Goal: Information Seeking & Learning: Compare options

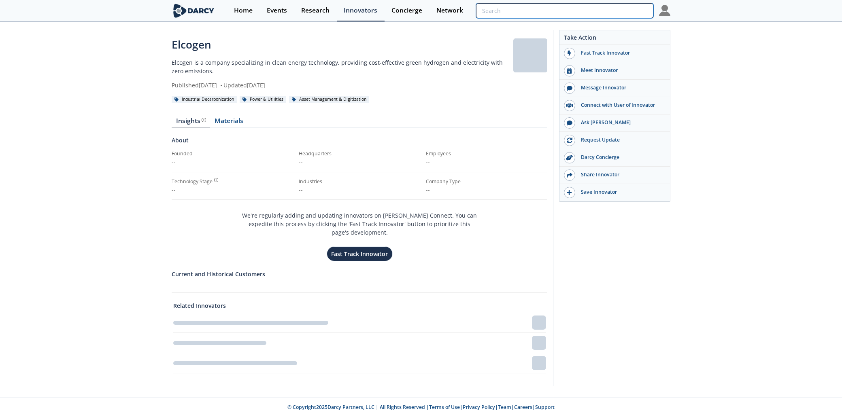
click at [614, 13] on input "search" at bounding box center [564, 10] width 177 height 15
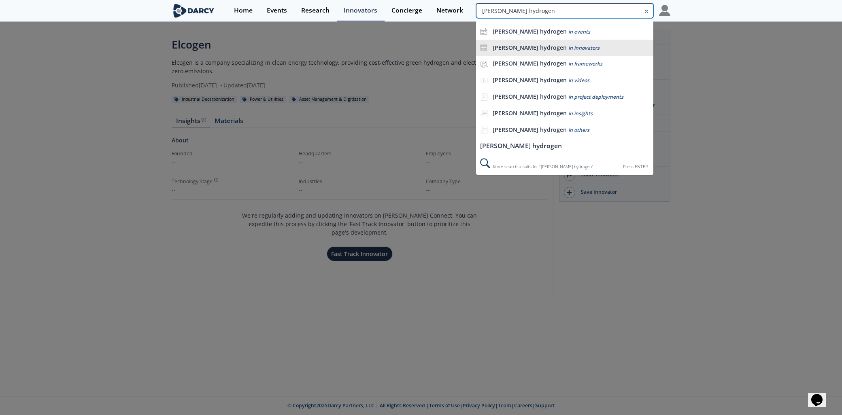
type input "[PERSON_NAME] hydrogen"
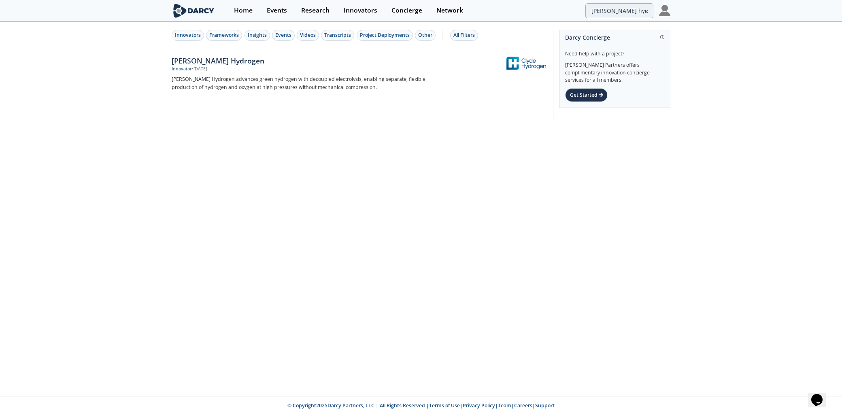
click at [207, 60] on div "[PERSON_NAME] Hydrogen" at bounding box center [306, 60] width 268 height 11
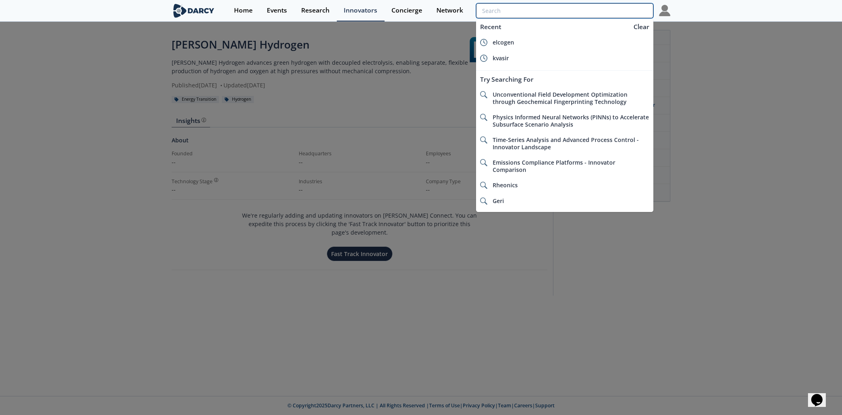
click at [605, 13] on input "search" at bounding box center [564, 10] width 177 height 15
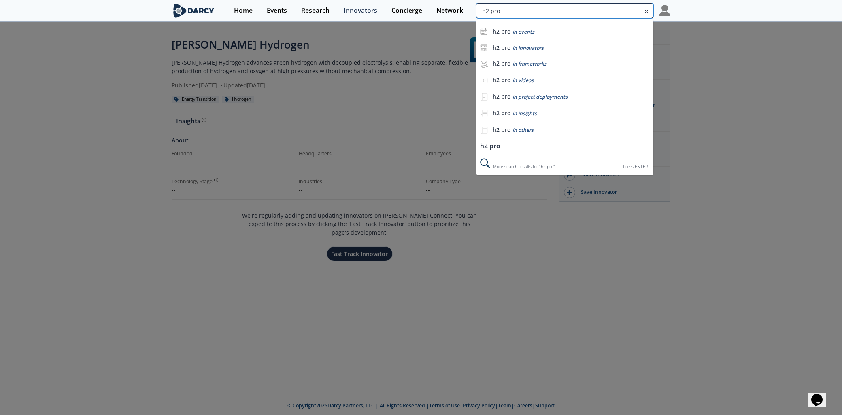
type input "h2 pro"
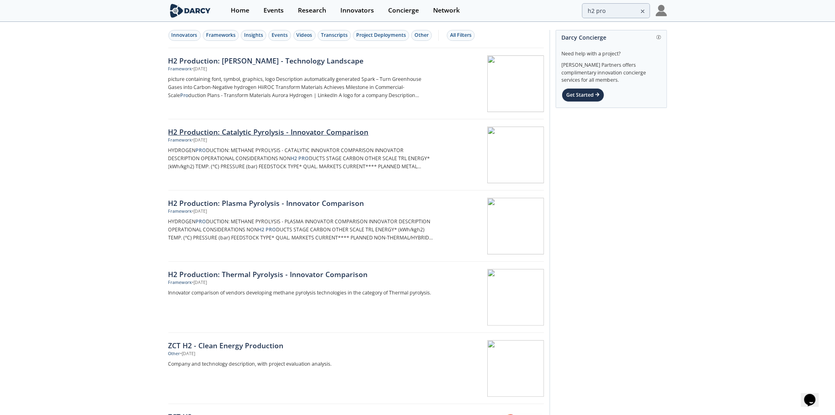
click at [305, 132] on div "H2 Production: Catalytic Pyrolysis - Innovator Comparison" at bounding box center [302, 132] width 268 height 11
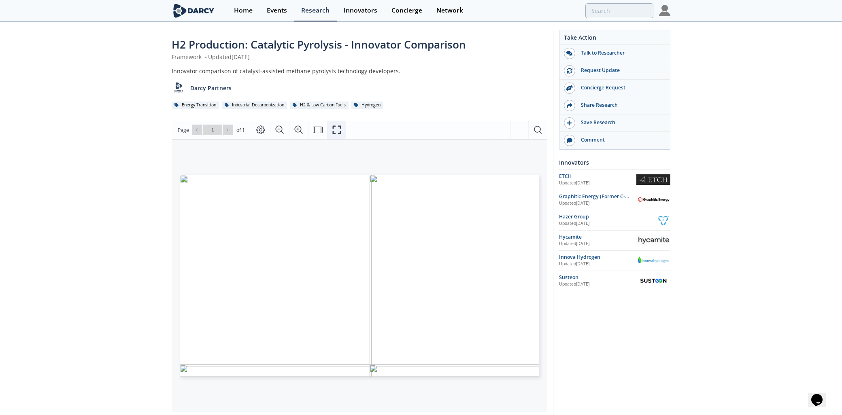
click at [339, 129] on icon "Fullscreen" at bounding box center [337, 130] width 10 height 10
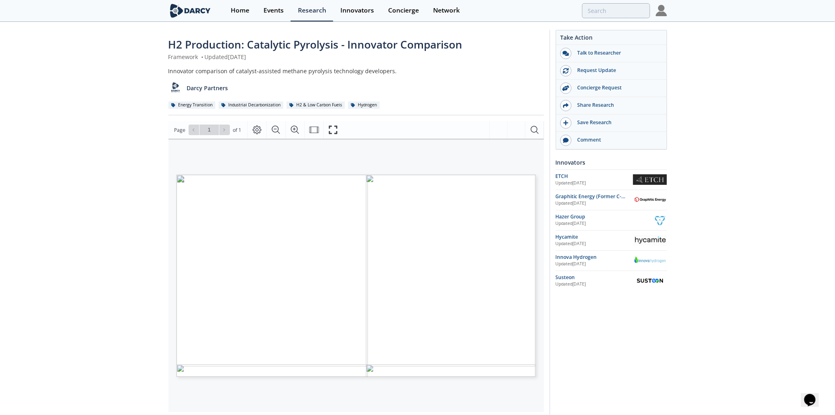
type input "h2 pro"
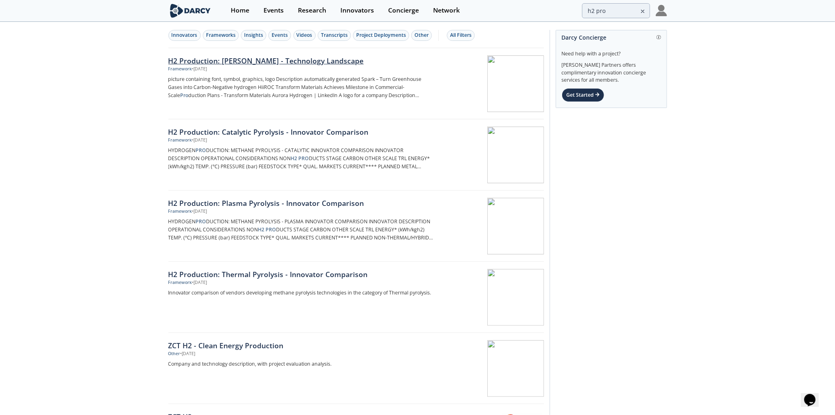
click at [339, 62] on div "H2 Production: [PERSON_NAME] - Technology Landscape" at bounding box center [302, 60] width 268 height 11
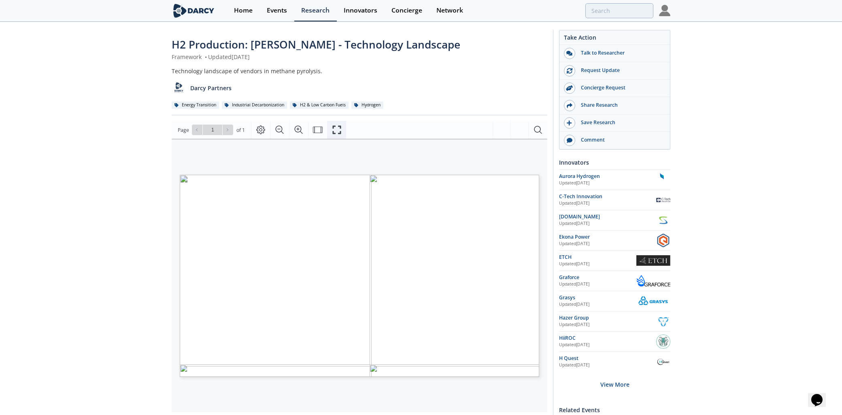
click at [339, 132] on icon "Fullscreen" at bounding box center [337, 130] width 10 height 10
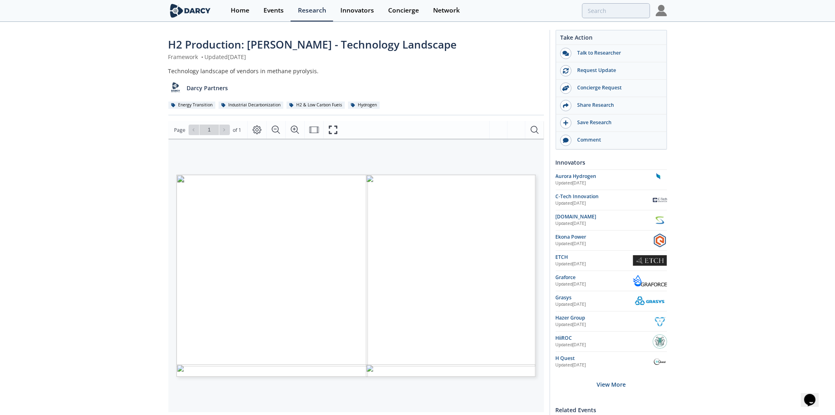
type input "h2 pro"
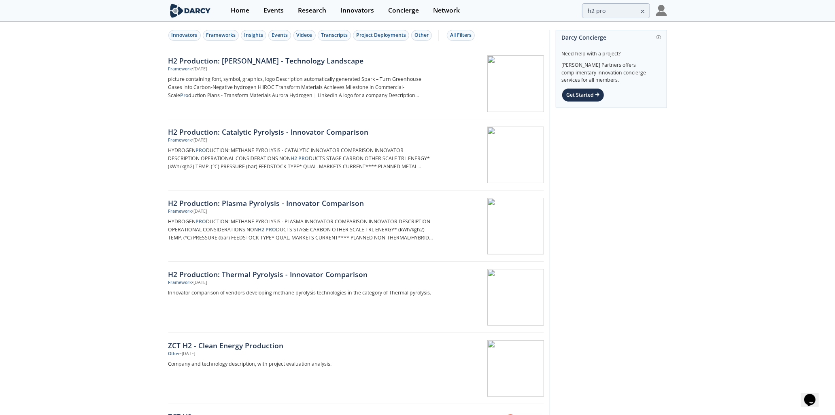
click at [345, 131] on div "H2 Production: Catalytic Pyrolysis - Innovator Comparison" at bounding box center [302, 132] width 268 height 11
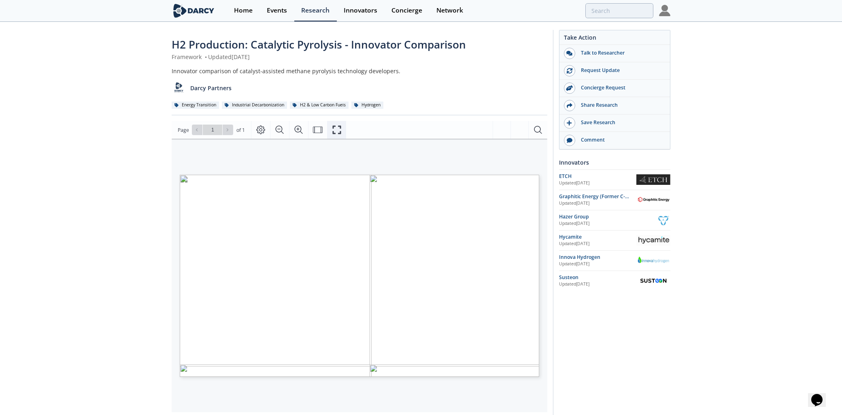
click at [337, 130] on icon "Fullscreen" at bounding box center [337, 130] width 10 height 10
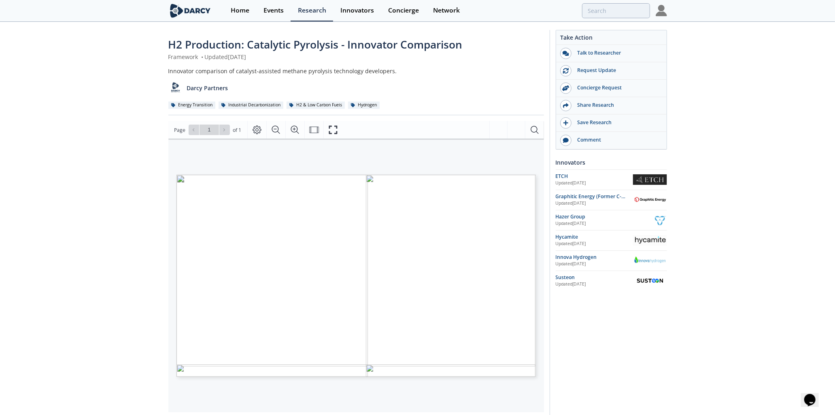
type input "h2 pro"
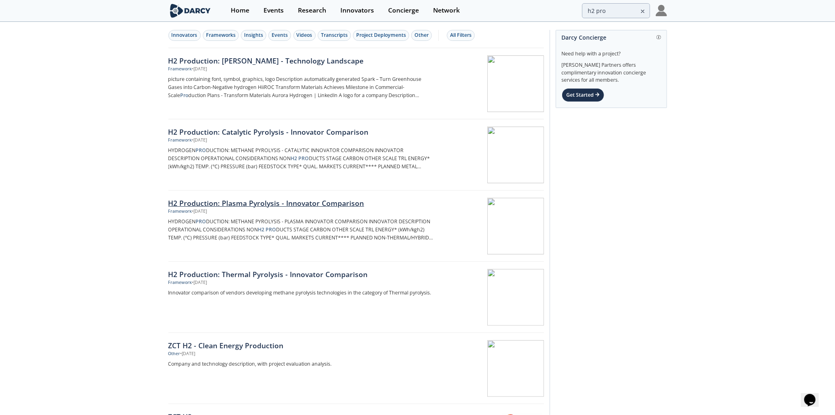
click at [300, 204] on div "H2 Production: Plasma Pyrolysis - Innovator Comparison" at bounding box center [302, 203] width 268 height 11
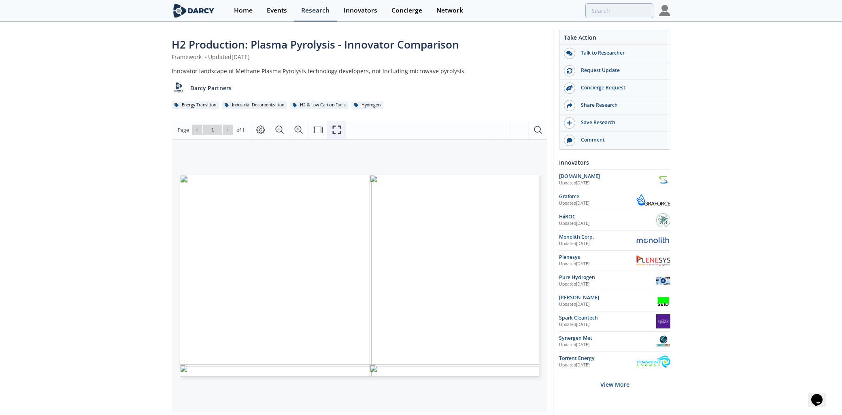
click at [335, 131] on icon "Fullscreen" at bounding box center [337, 130] width 10 height 10
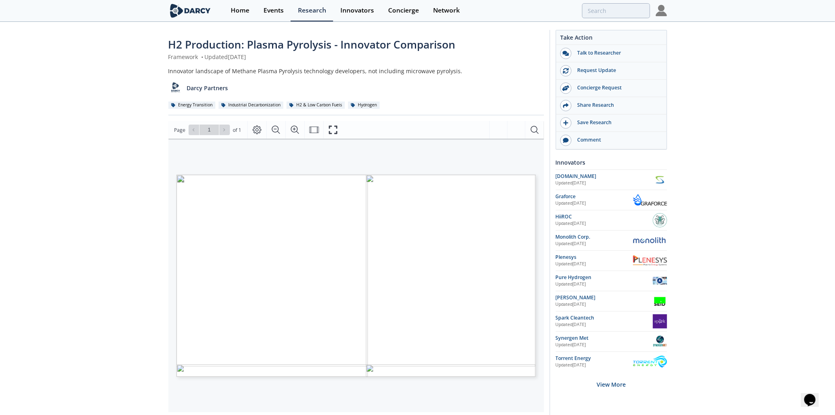
type input "h2 pro"
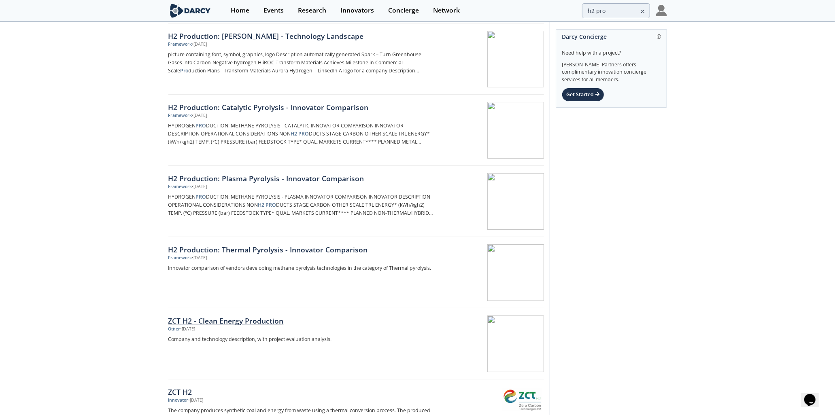
scroll to position [90, 0]
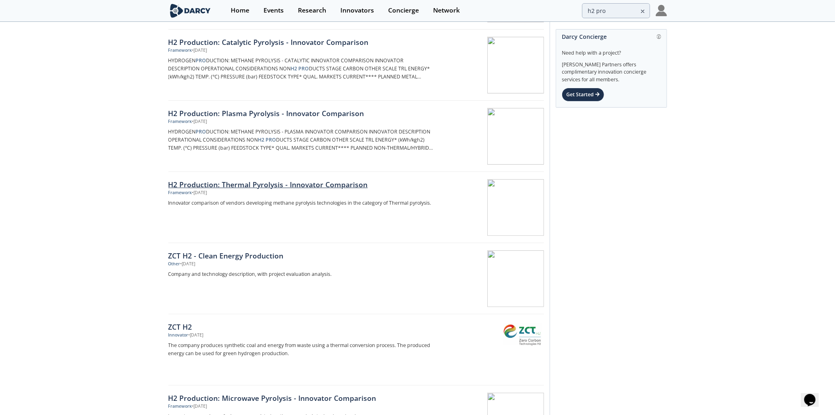
click at [326, 183] on div "H2 Production: Thermal Pyrolysis - Innovator Comparison" at bounding box center [302, 184] width 268 height 11
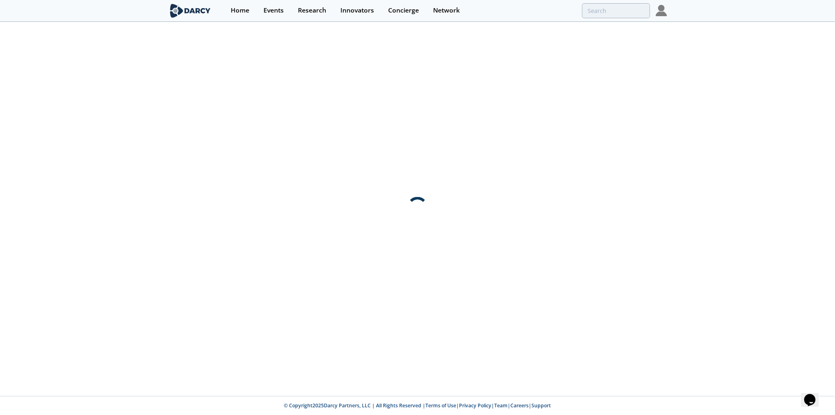
scroll to position [0, 0]
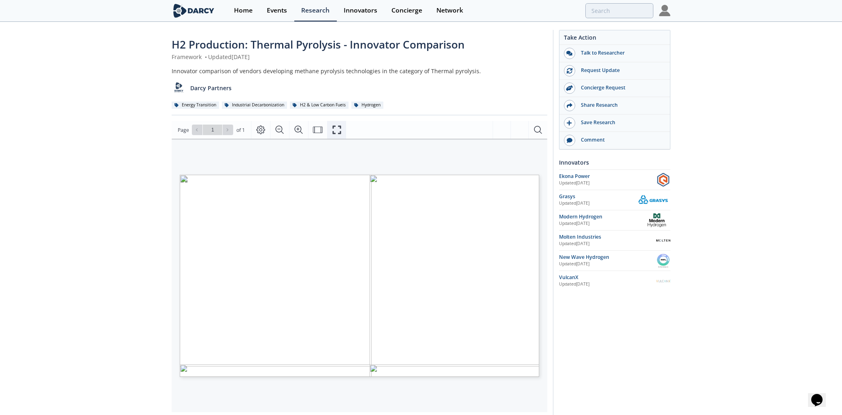
click at [336, 132] on icon "Fullscreen" at bounding box center [337, 130] width 10 height 10
